Goal: Book appointment/travel/reservation

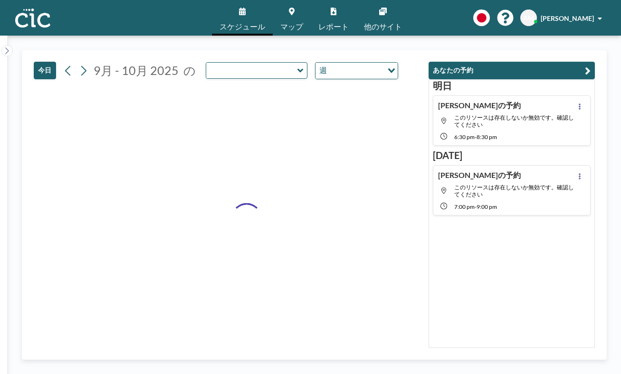
type input "Saba"
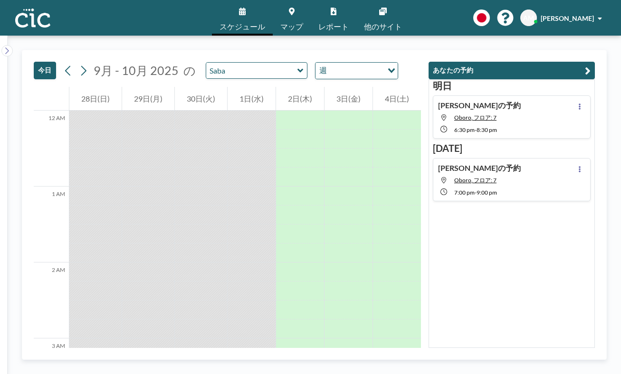
click at [297, 68] on icon at bounding box center [300, 70] width 6 height 4
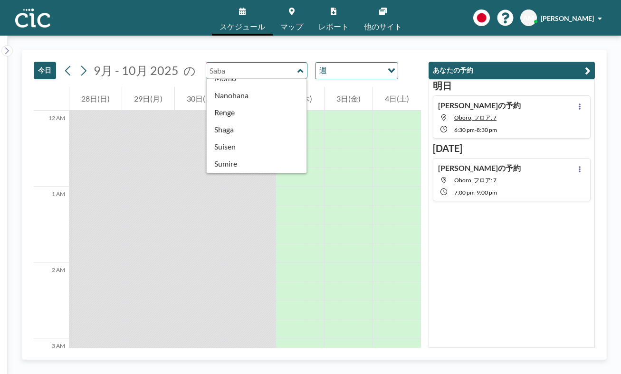
scroll to position [357, 0]
type input "Tsubaki"
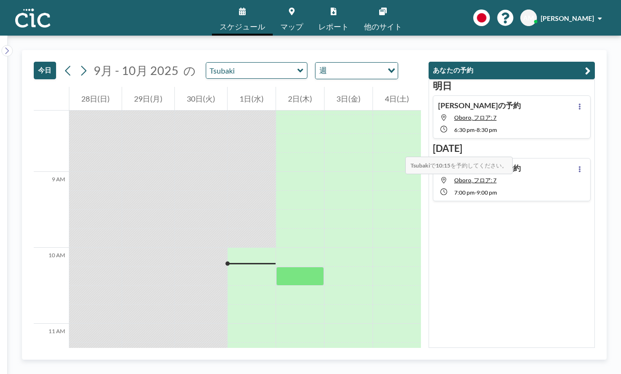
scroll to position [612, 0]
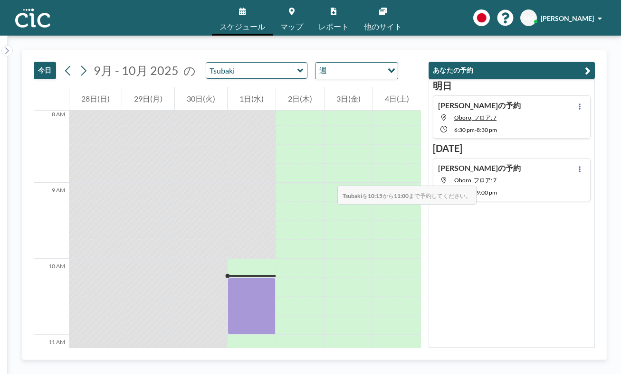
drag, startPoint x: 260, startPoint y: 117, endPoint x: 265, endPoint y: 142, distance: 24.6
click at [265, 278] on div at bounding box center [252, 306] width 48 height 57
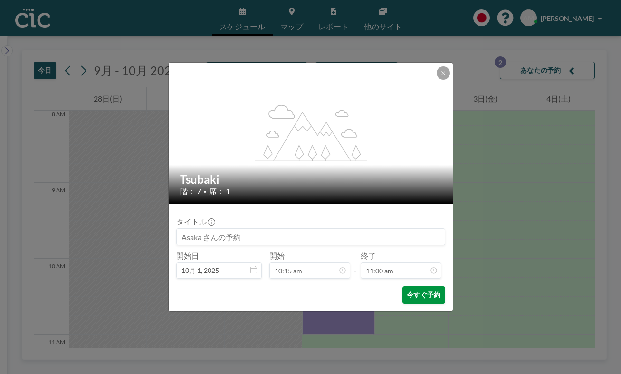
click at [403, 287] on button "今すぐ予約" at bounding box center [424, 296] width 42 height 18
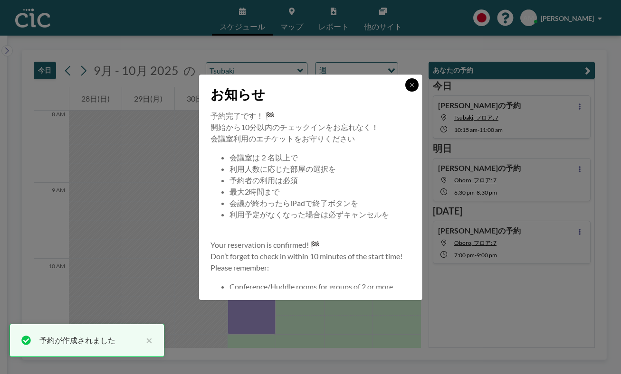
click at [409, 88] on icon at bounding box center [412, 85] width 6 height 6
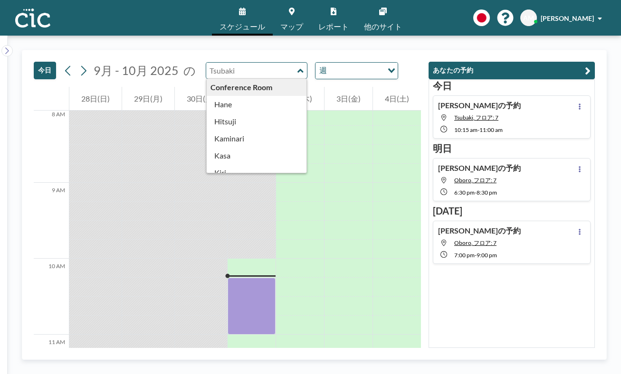
click at [220, 63] on input "text" at bounding box center [251, 71] width 91 height 16
type input "Tsubaki"
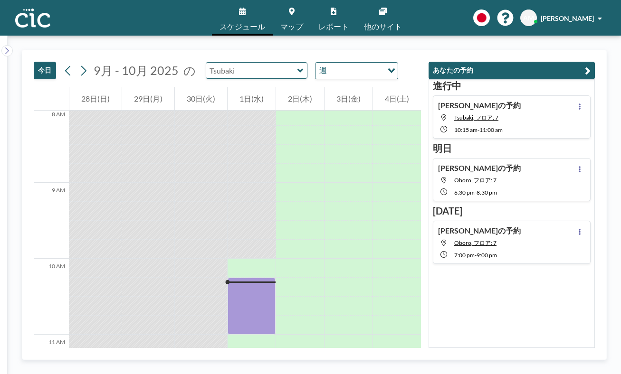
type input "Tsubaki"
